Goal: Complete application form

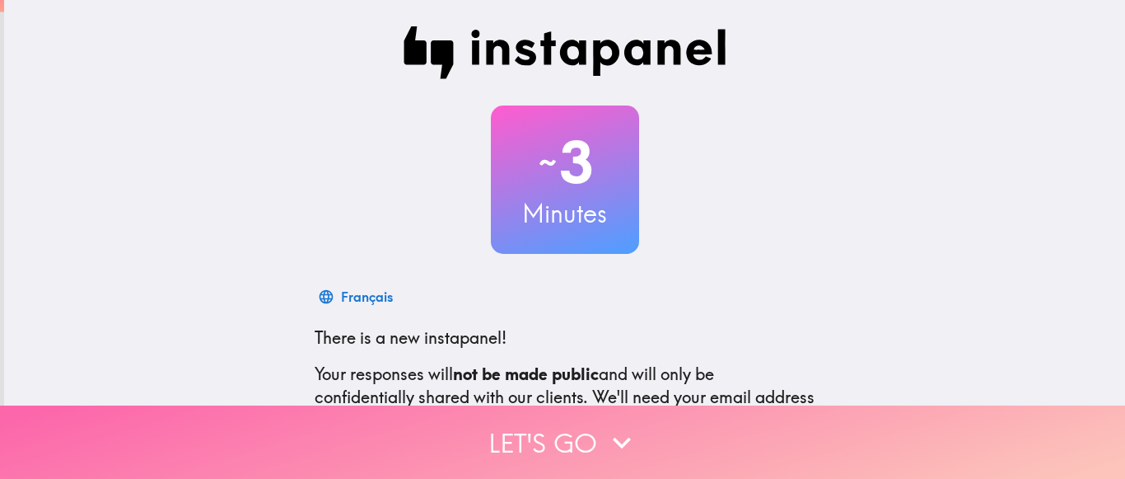
click at [578, 428] on button "Let's go" at bounding box center [562, 441] width 1125 height 73
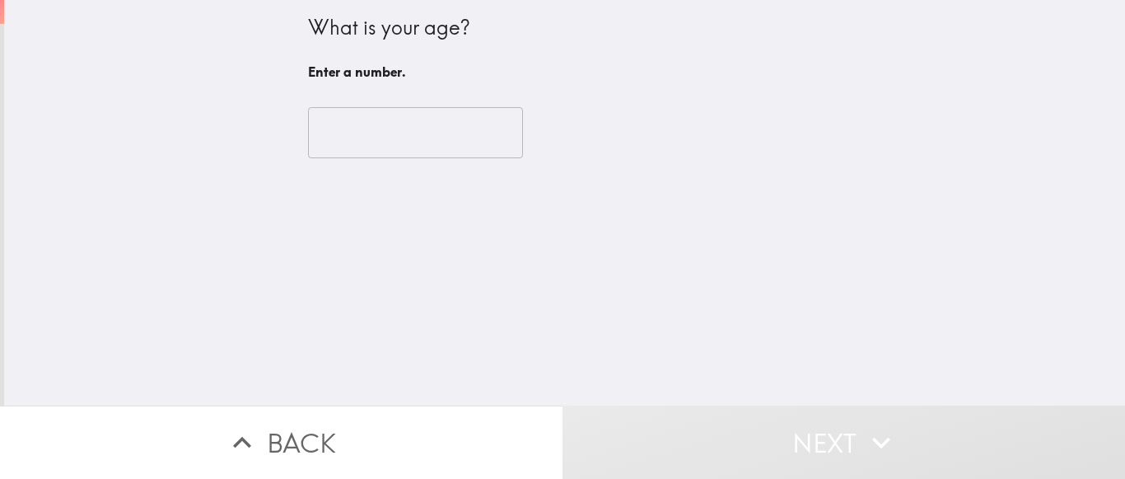
click at [408, 132] on input "number" at bounding box center [415, 132] width 215 height 51
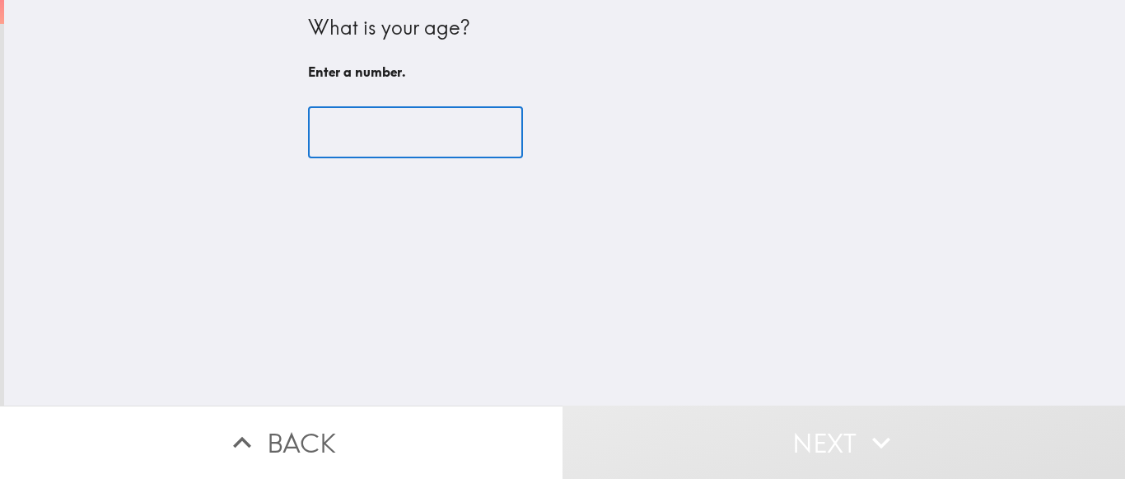
click at [408, 132] on input "number" at bounding box center [415, 132] width 215 height 51
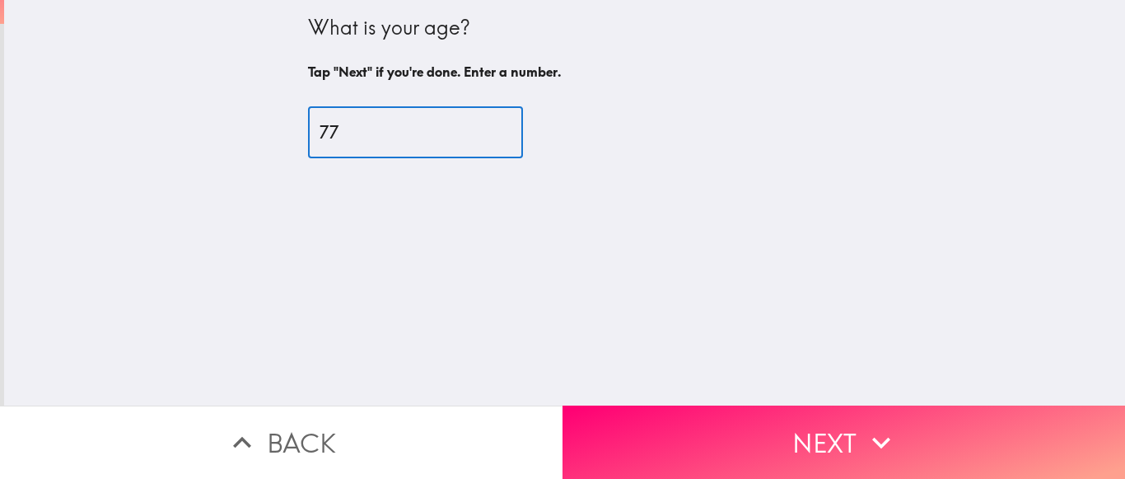
drag, startPoint x: 329, startPoint y: 129, endPoint x: 358, endPoint y: 120, distance: 30.8
click at [358, 120] on input "77" at bounding box center [415, 132] width 215 height 51
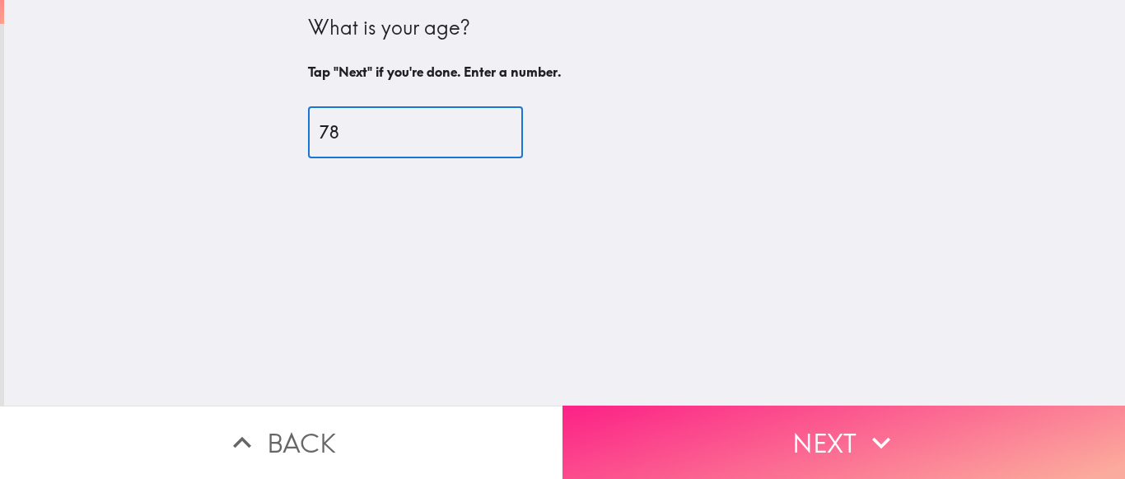
type input "78"
click at [868, 458] on icon "button" at bounding box center [881, 442] width 36 height 36
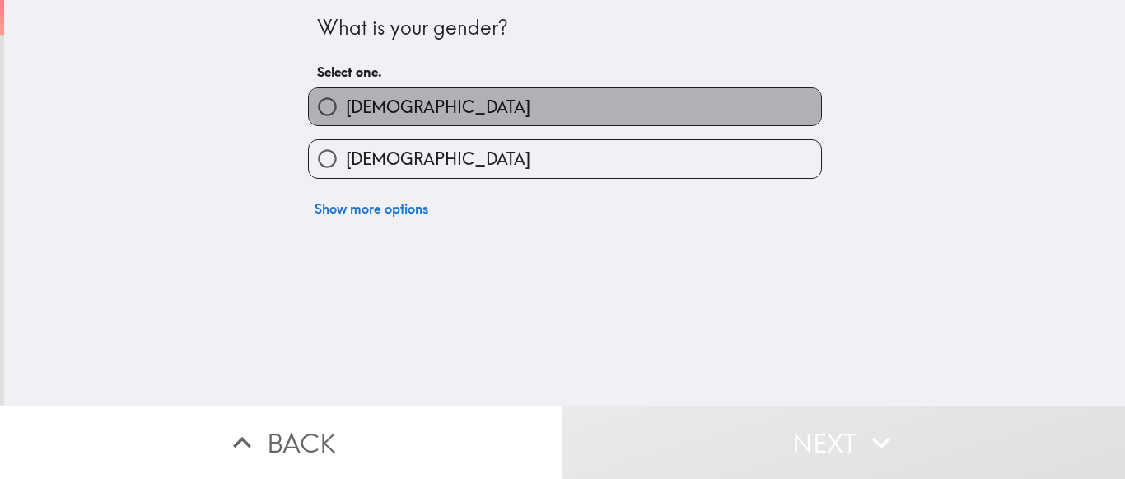
click at [435, 96] on label "[DEMOGRAPHIC_DATA]" at bounding box center [565, 106] width 512 height 37
click at [346, 96] on input "[DEMOGRAPHIC_DATA]" at bounding box center [327, 106] width 37 height 37
radio input "true"
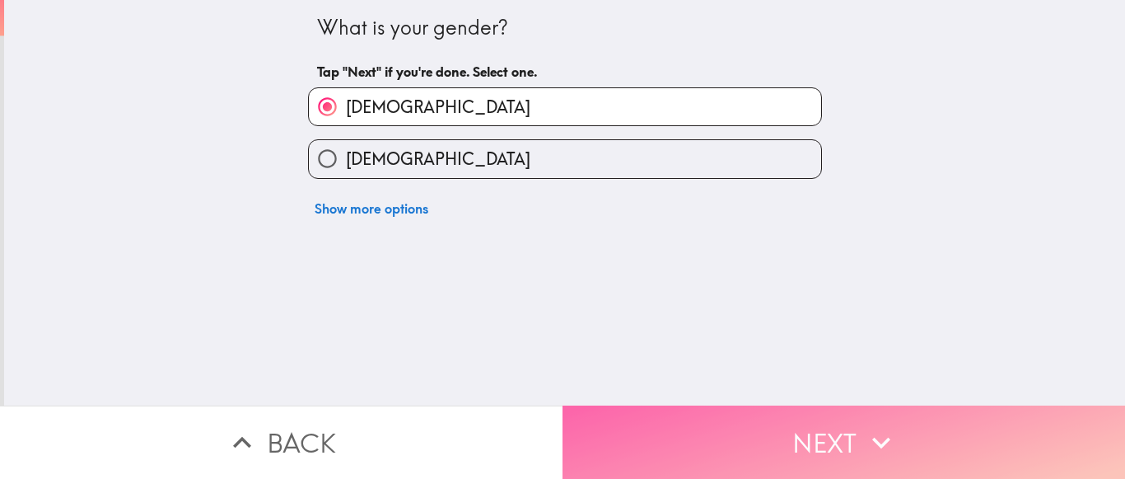
click at [890, 447] on icon "button" at bounding box center [881, 442] width 36 height 36
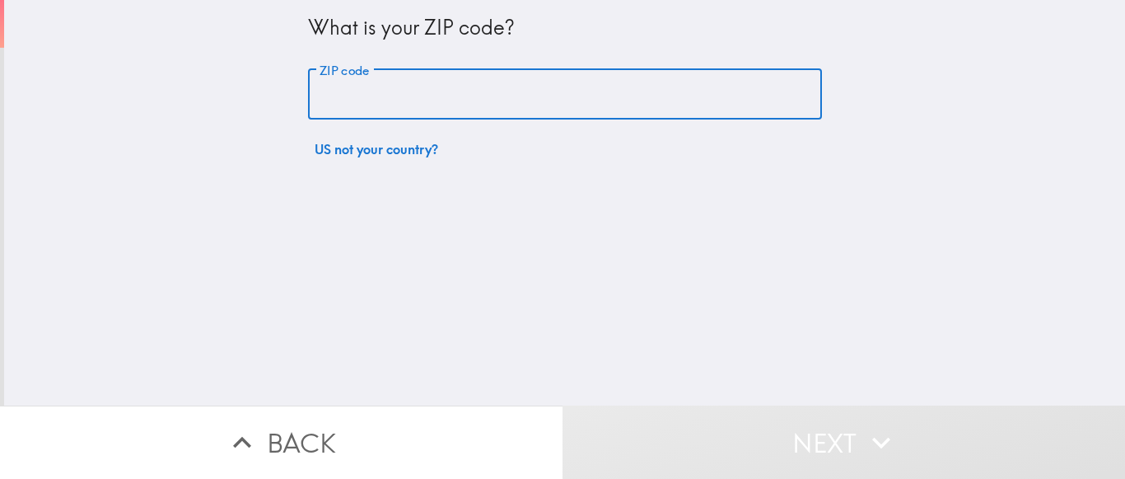
click at [453, 96] on input "ZIP code" at bounding box center [565, 94] width 514 height 51
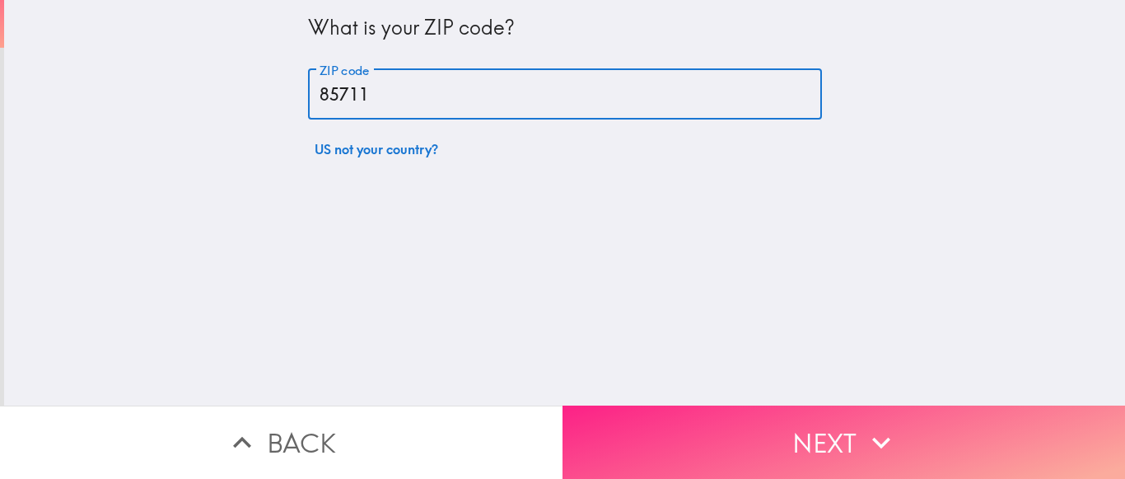
type input "85711"
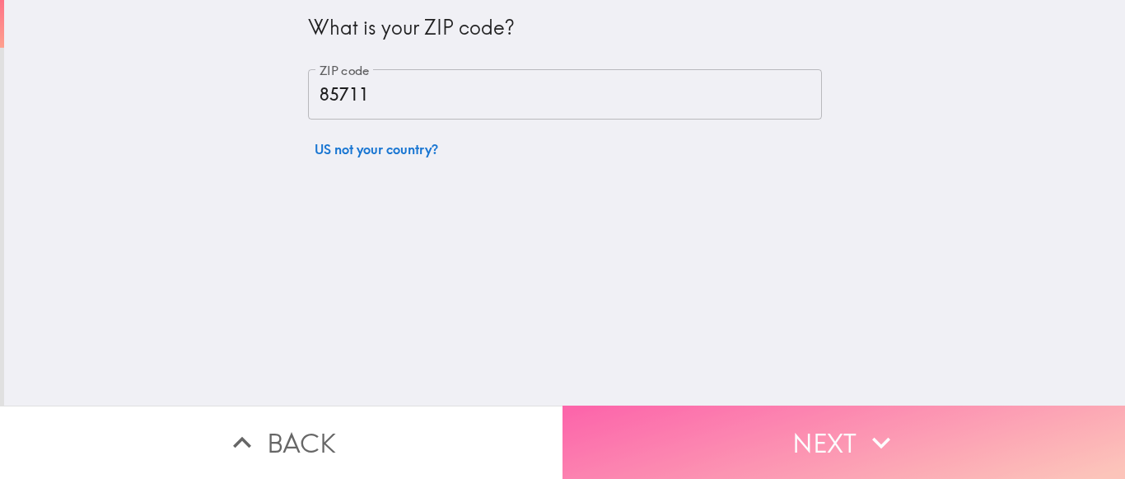
click at [844, 478] on button "Next" at bounding box center [844, 441] width 563 height 73
